Goal: Task Accomplishment & Management: Complete application form

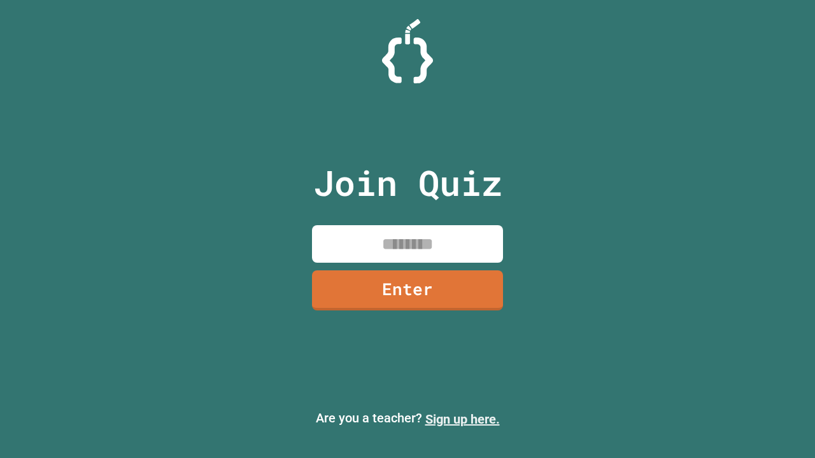
click at [462, 420] on link "Sign up here." at bounding box center [462, 419] width 75 height 15
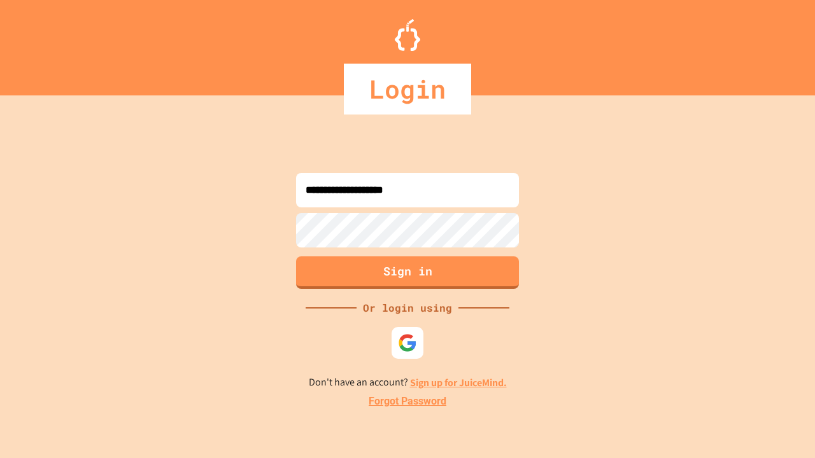
type input "**********"
